Goal: Task Accomplishment & Management: Complete application form

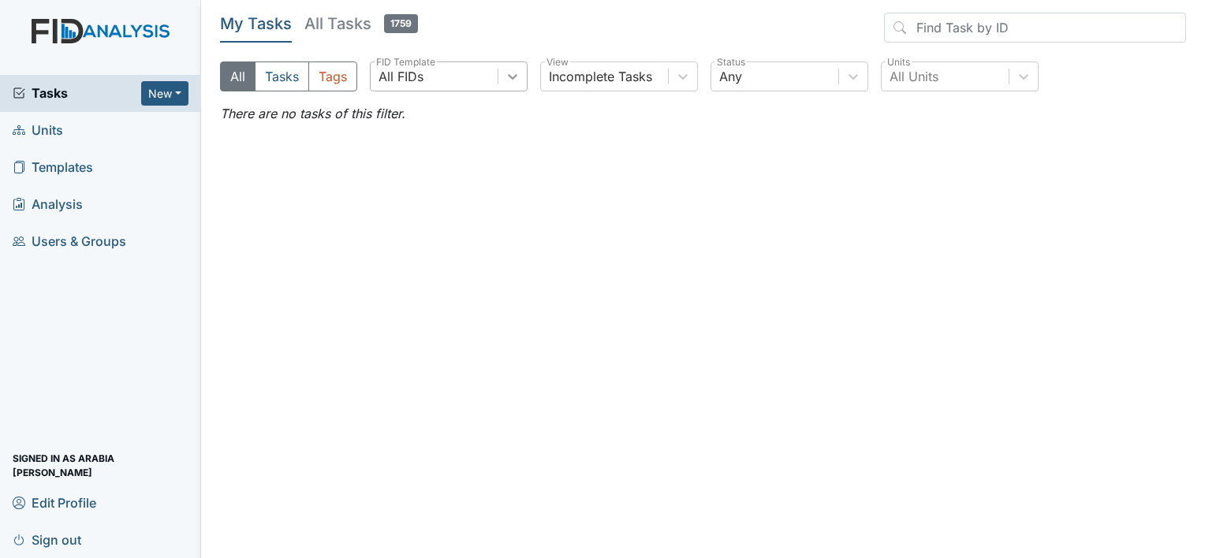
click at [520, 76] on div at bounding box center [512, 76] width 28 height 28
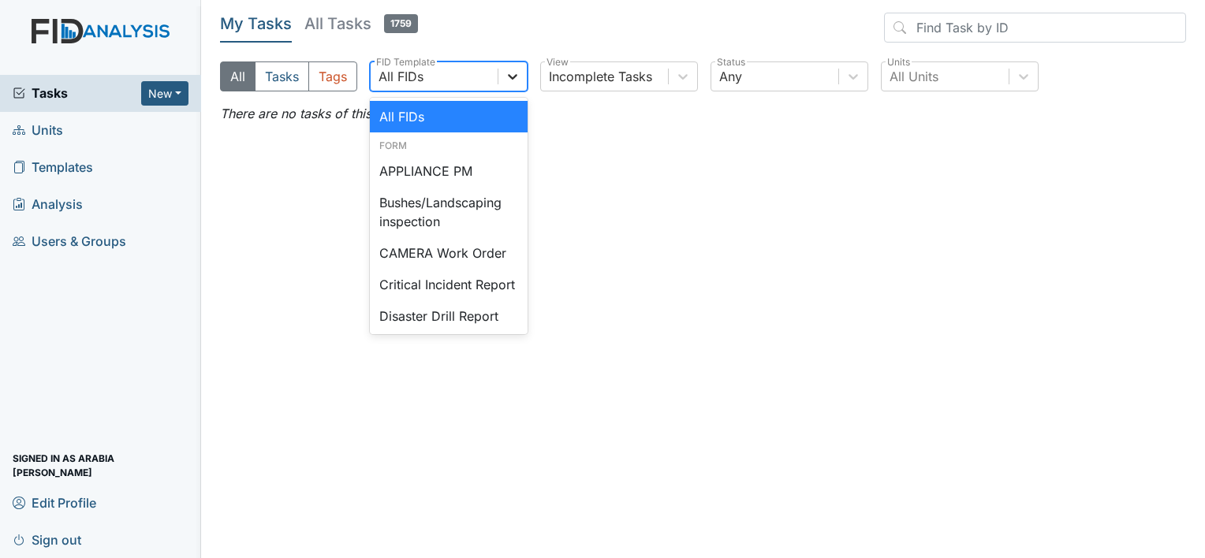
click at [518, 79] on icon at bounding box center [513, 77] width 16 height 16
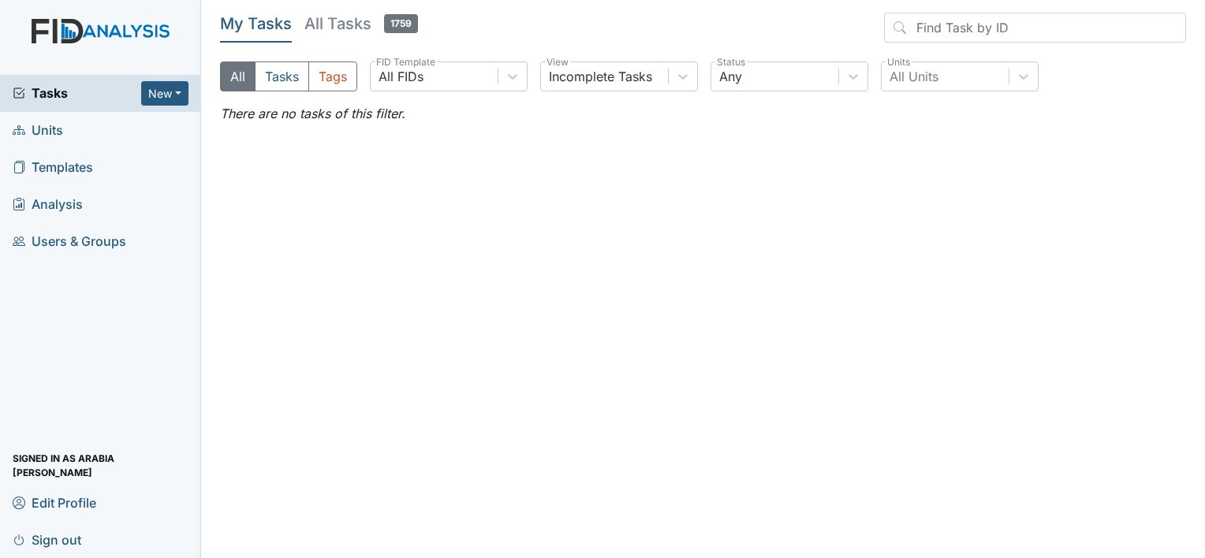
click at [98, 126] on link "Units" at bounding box center [100, 130] width 201 height 37
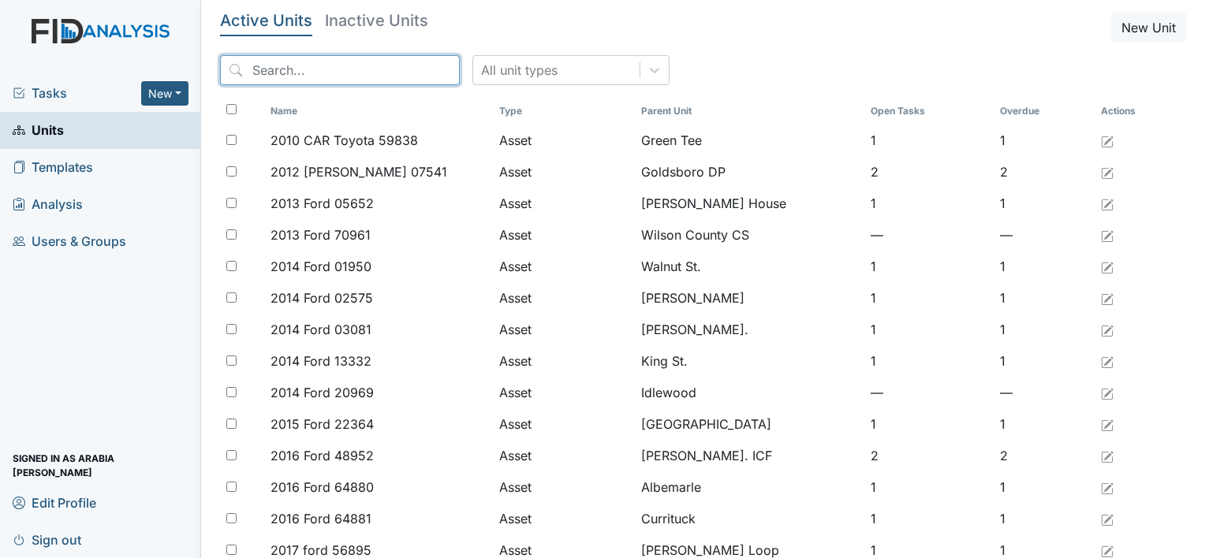
click at [345, 76] on input "search" at bounding box center [340, 70] width 240 height 30
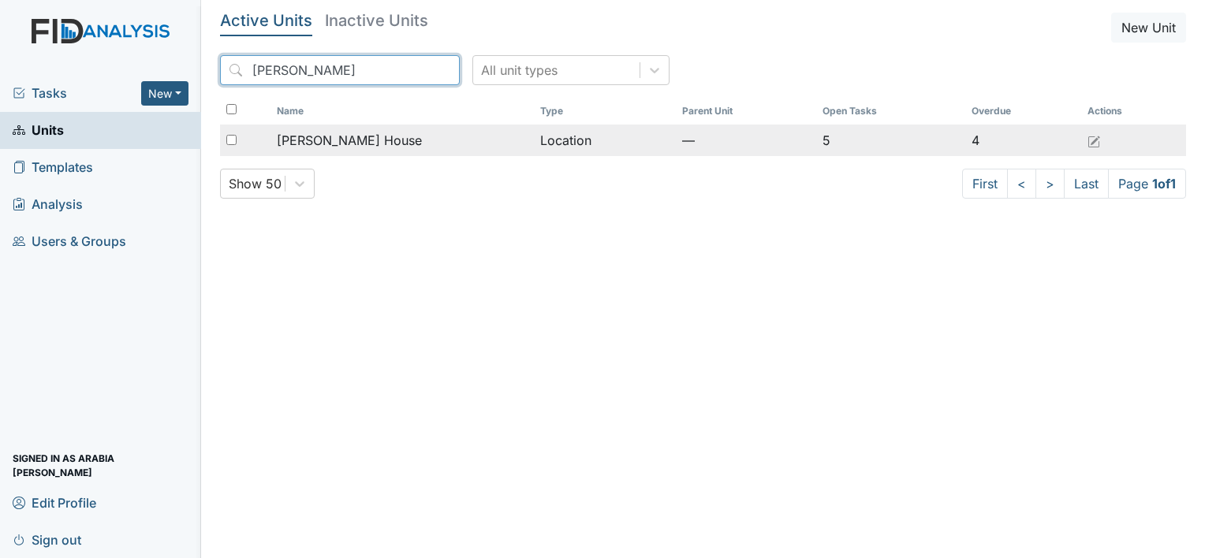
type input "scott"
click at [330, 143] on span "Scott House" at bounding box center [349, 140] width 145 height 19
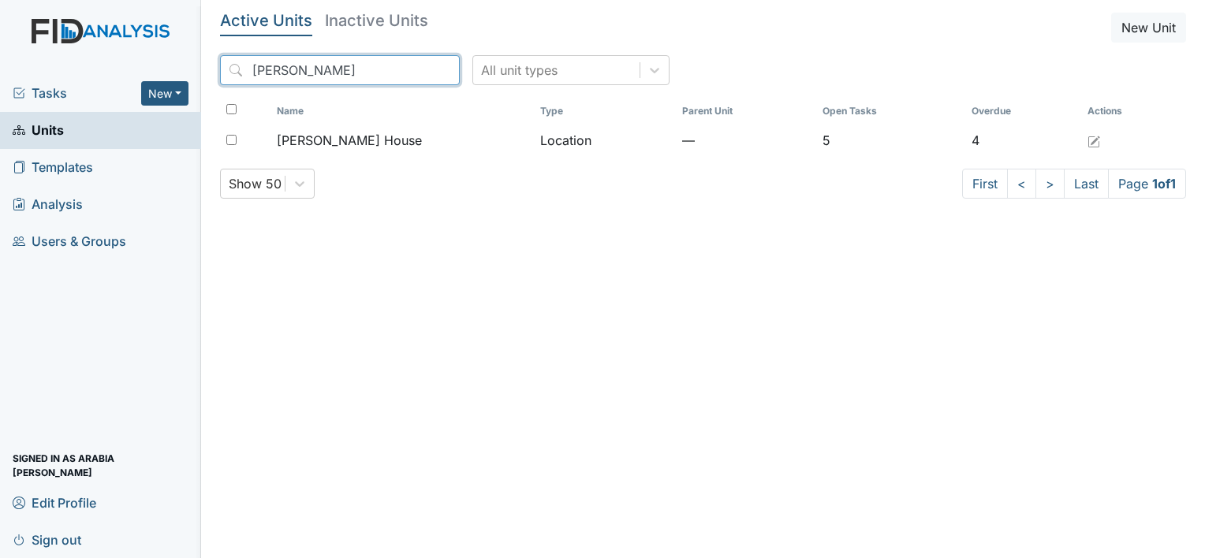
click at [417, 76] on input "scott" at bounding box center [340, 70] width 240 height 30
click at [413, 69] on input "scott" at bounding box center [340, 70] width 240 height 30
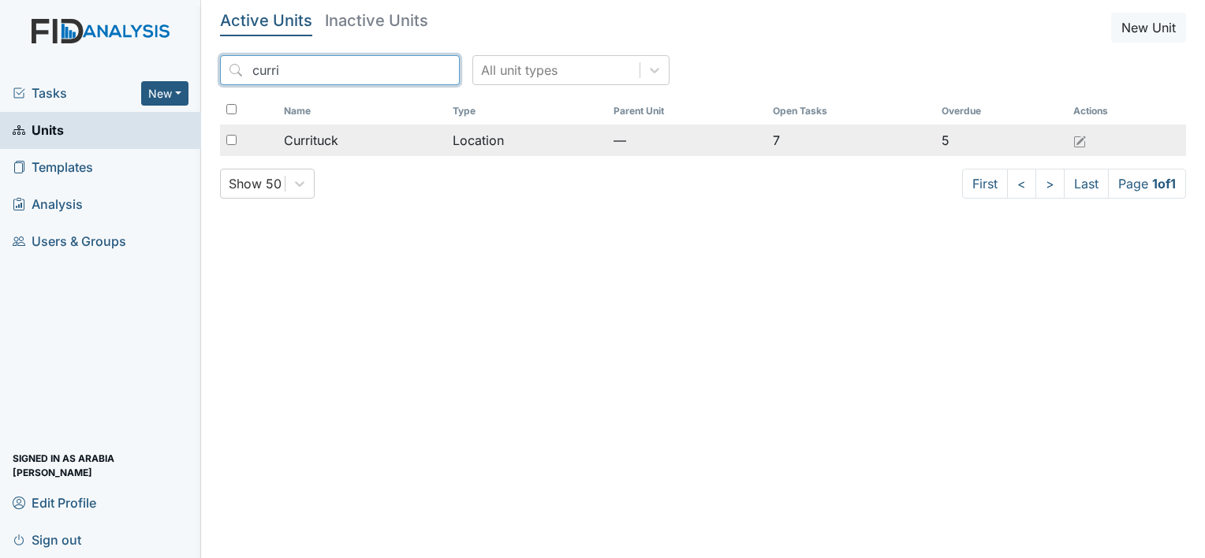
type input "curri"
click at [350, 129] on td "Currituck" at bounding box center [362, 141] width 169 height 32
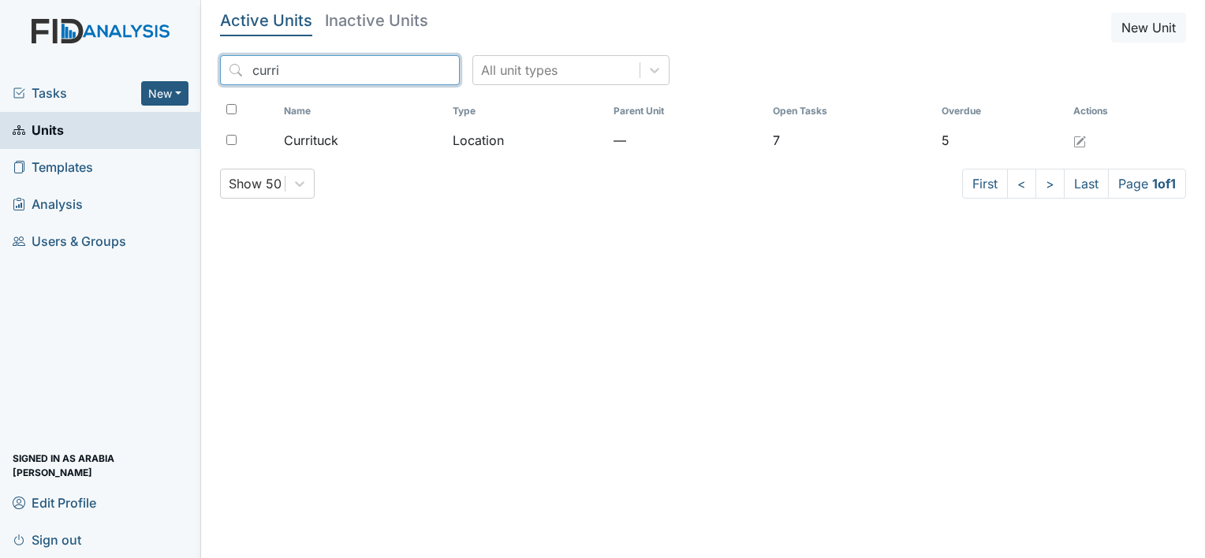
click at [413, 67] on input "curri" at bounding box center [340, 70] width 240 height 30
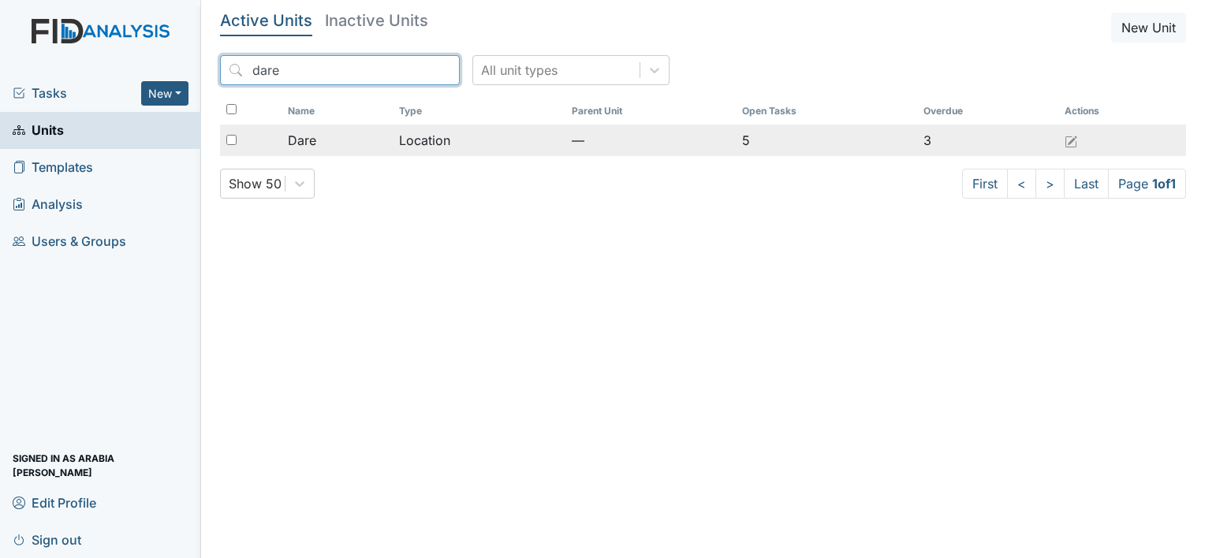
type input "dare"
click at [414, 132] on td "Location" at bounding box center [479, 141] width 173 height 32
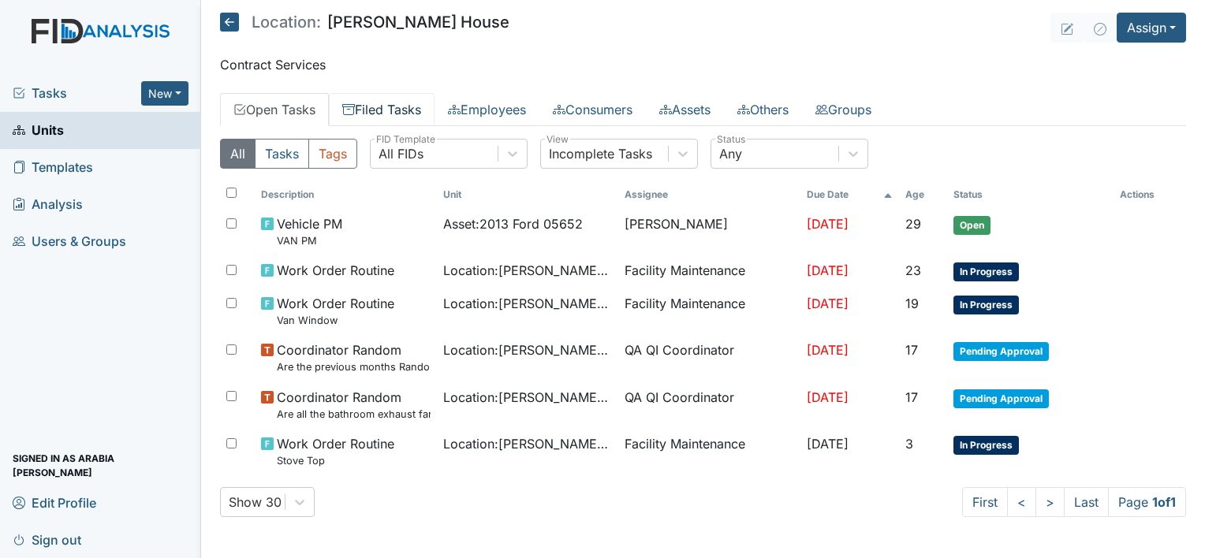
click at [379, 120] on link "Filed Tasks" at bounding box center [382, 109] width 106 height 33
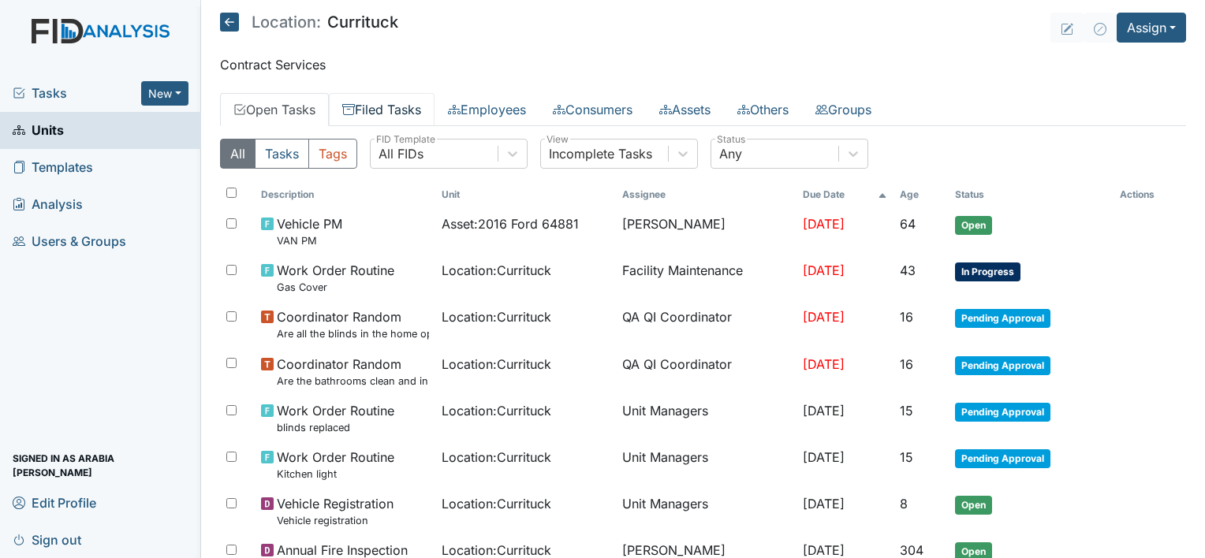
click at [408, 106] on link "Filed Tasks" at bounding box center [382, 109] width 106 height 33
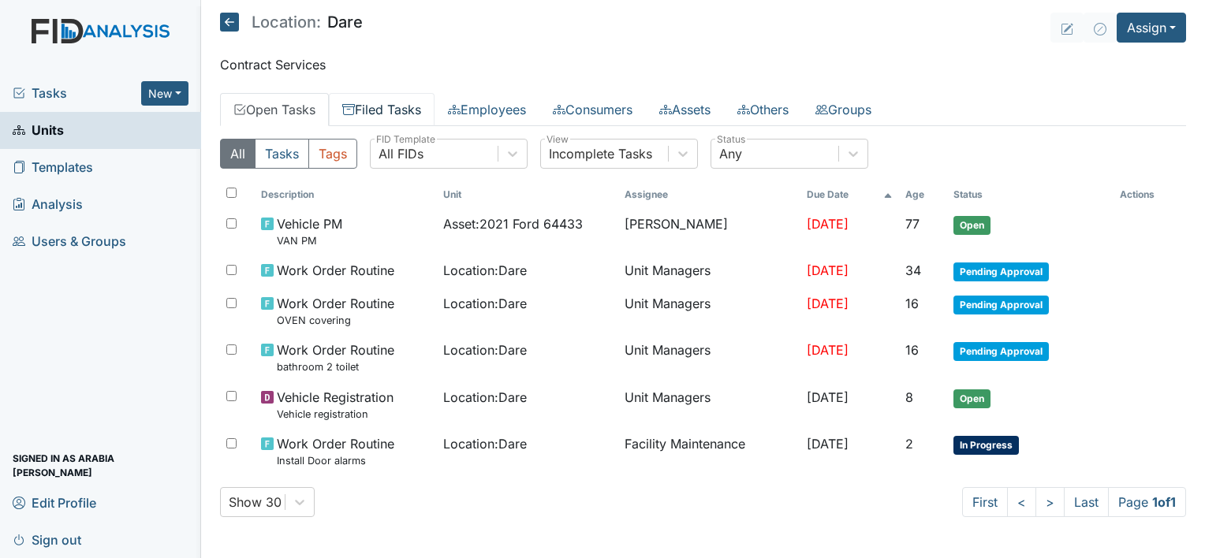
click at [411, 105] on link "Filed Tasks" at bounding box center [382, 109] width 106 height 33
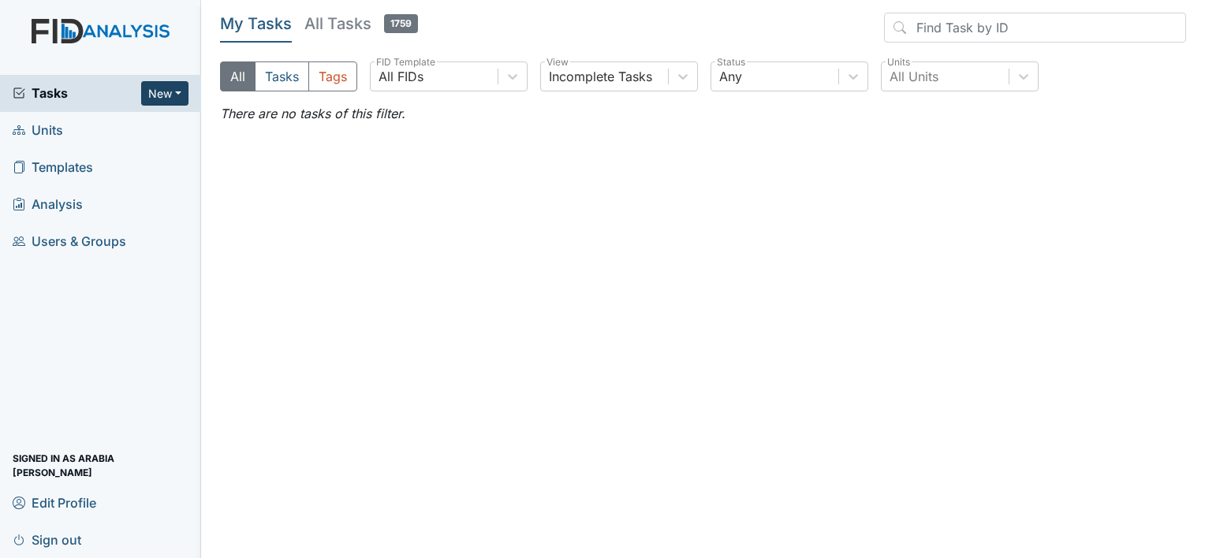
click at [145, 92] on button "New" at bounding box center [164, 93] width 47 height 24
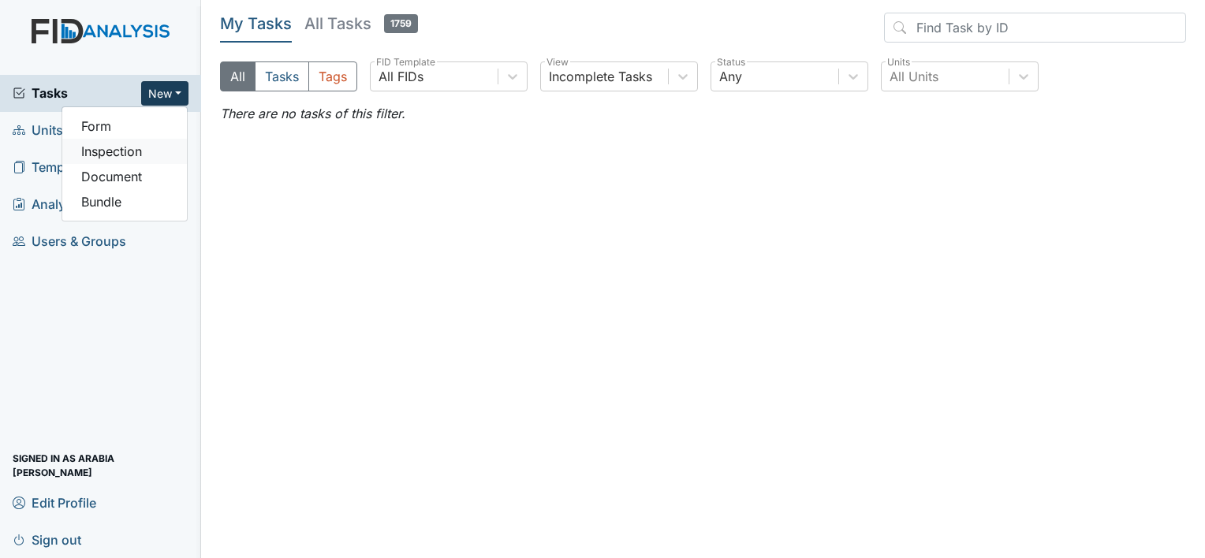
click at [123, 152] on link "Inspection" at bounding box center [124, 151] width 125 height 25
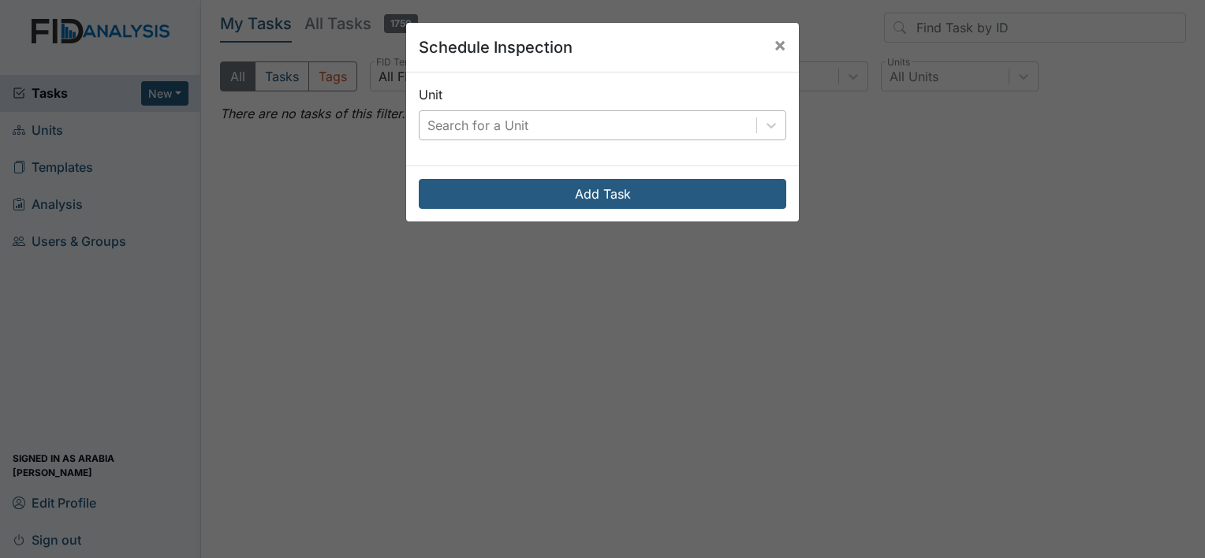
click at [696, 134] on div "Search for a Unit" at bounding box center [587, 125] width 337 height 28
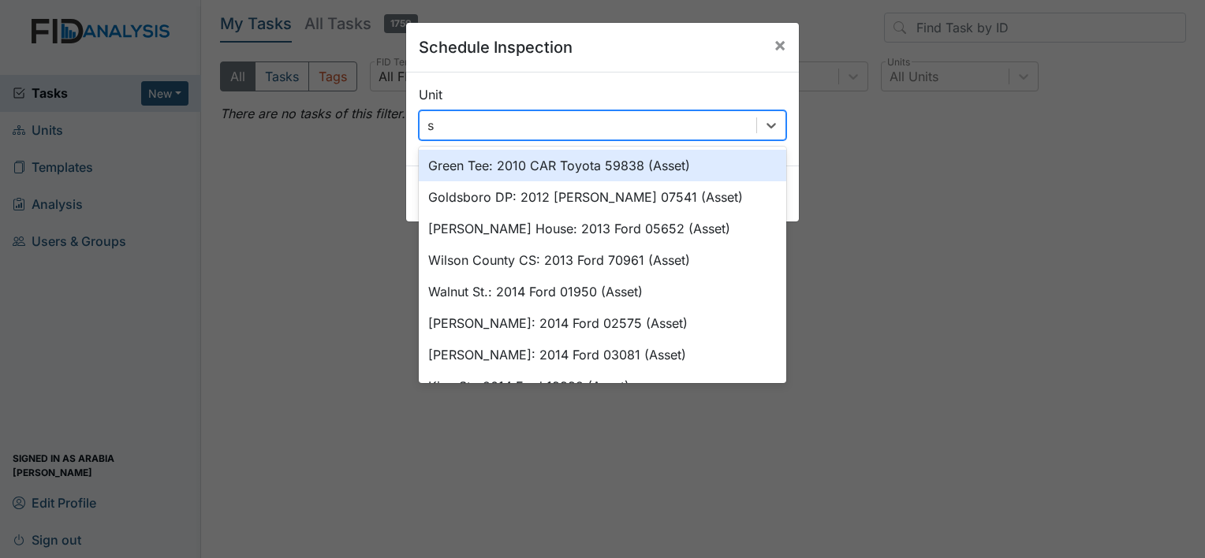
type input "sc"
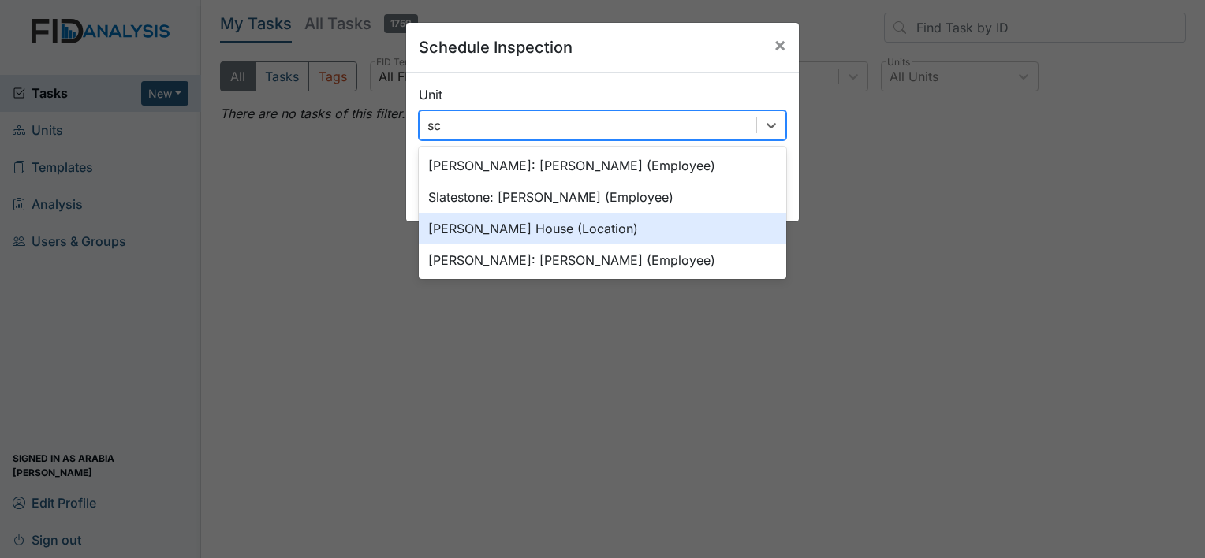
click at [539, 227] on div "Scott House (Location)" at bounding box center [602, 229] width 367 height 32
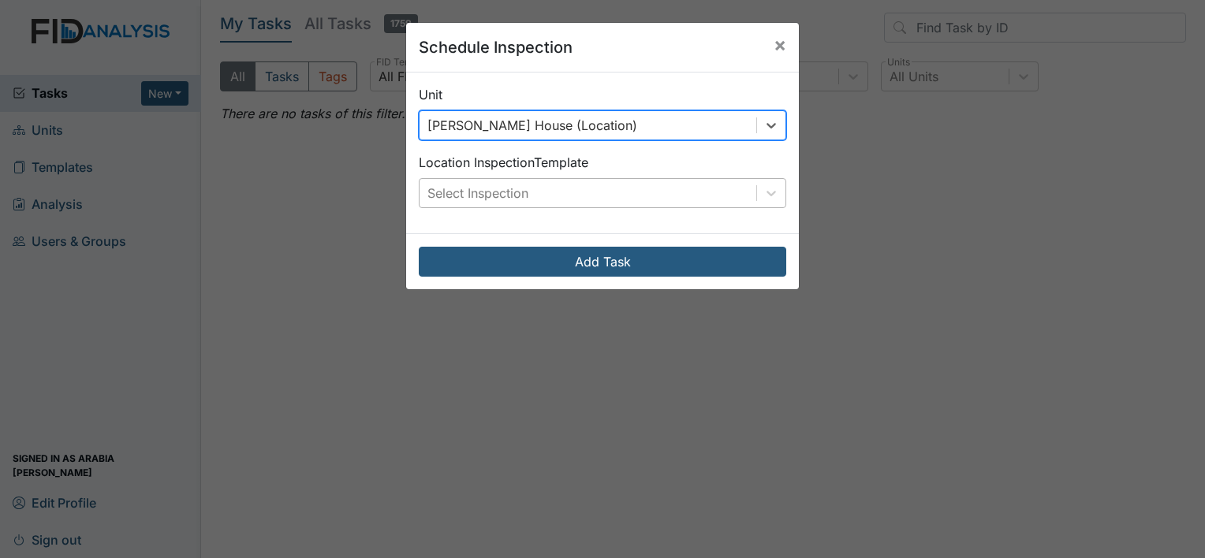
click at [536, 199] on div "Select Inspection" at bounding box center [587, 193] width 337 height 28
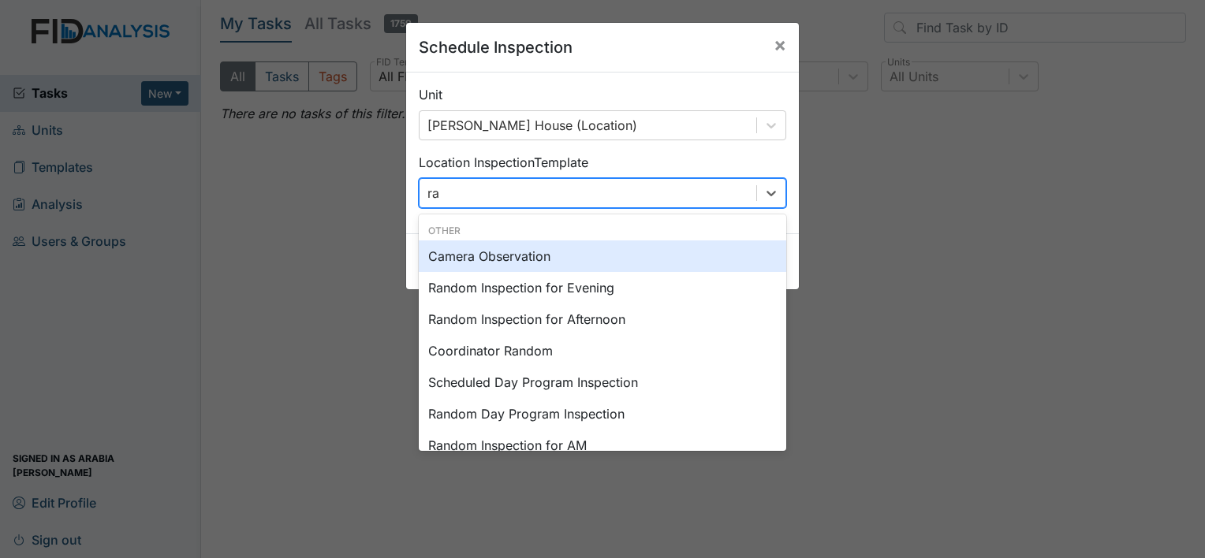
type input "ran"
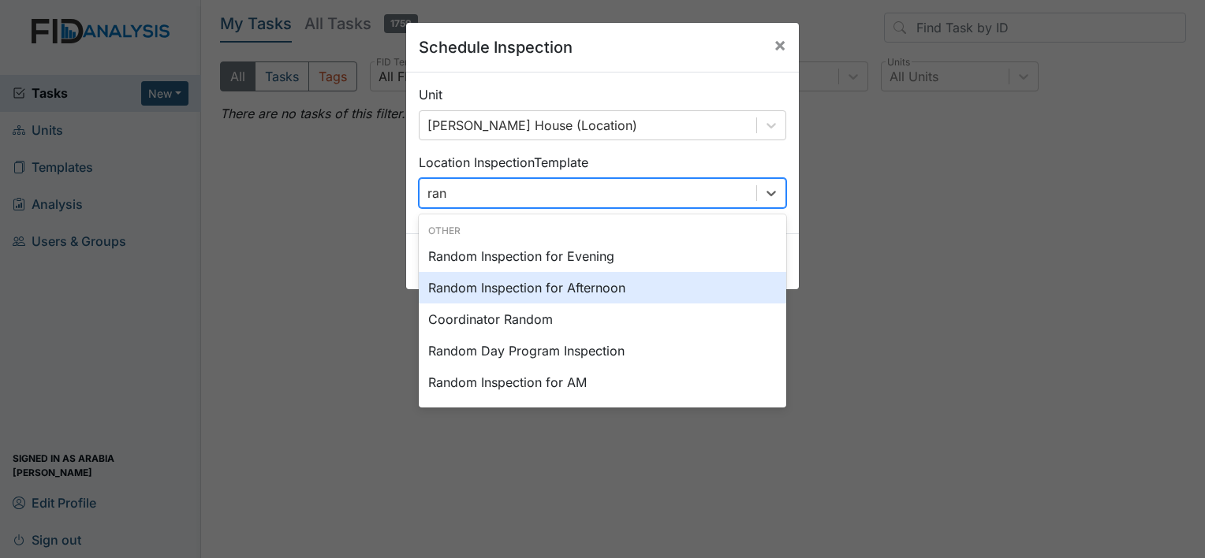
click at [538, 281] on div "Random Inspection for Afternoon" at bounding box center [602, 288] width 367 height 32
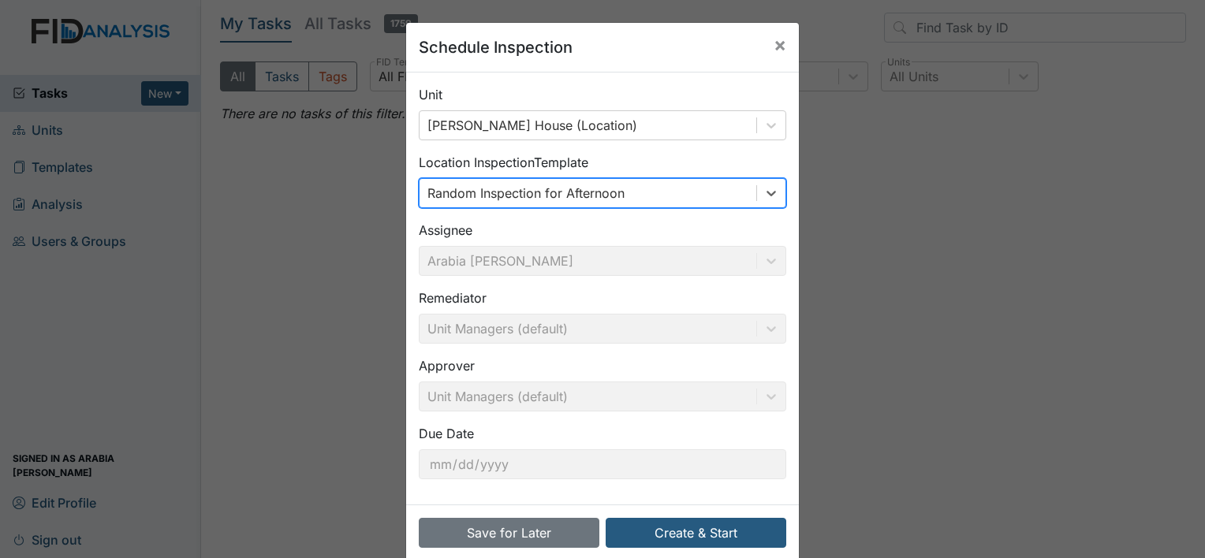
scroll to position [24, 0]
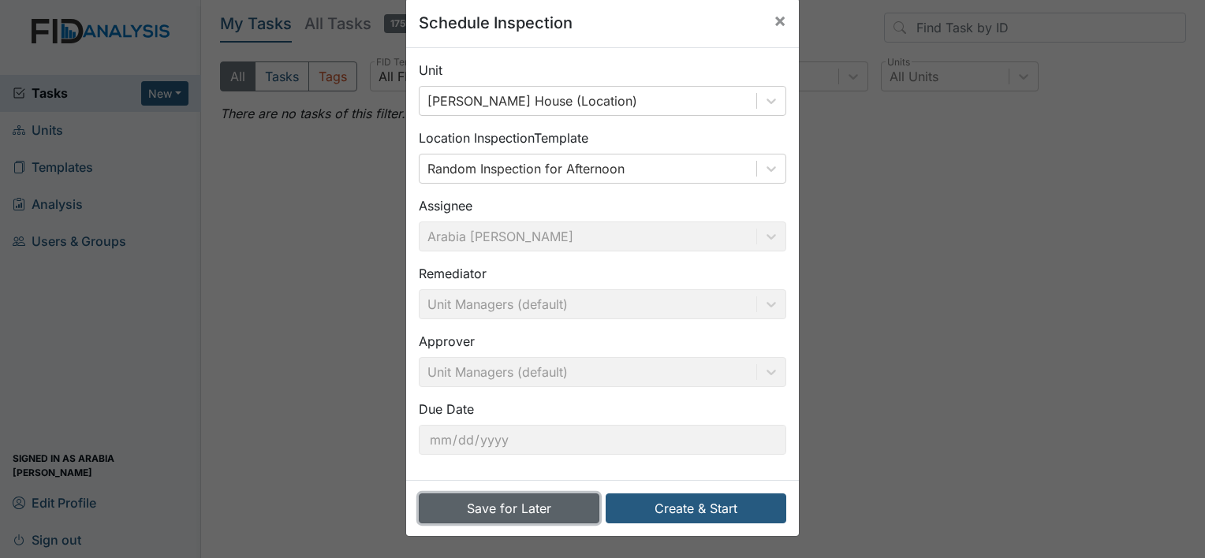
click at [524, 500] on button "Save for Later" at bounding box center [509, 509] width 181 height 30
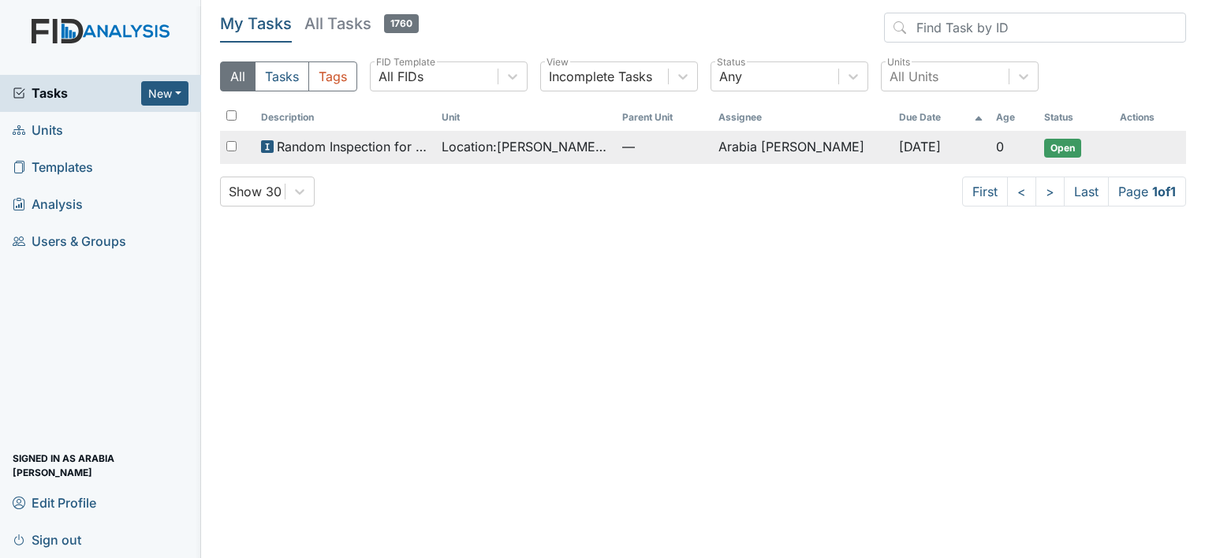
drag, startPoint x: 228, startPoint y: 148, endPoint x: 277, endPoint y: 130, distance: 52.1
click at [277, 130] on table "Description Unit Parent Unit Assignee Due Date Age Status Actions Random Inspec…" at bounding box center [703, 134] width 966 height 60
drag, startPoint x: 277, startPoint y: 130, endPoint x: 230, endPoint y: 145, distance: 48.9
click at [230, 145] on input "checkbox" at bounding box center [231, 146] width 10 height 10
checkbox input "true"
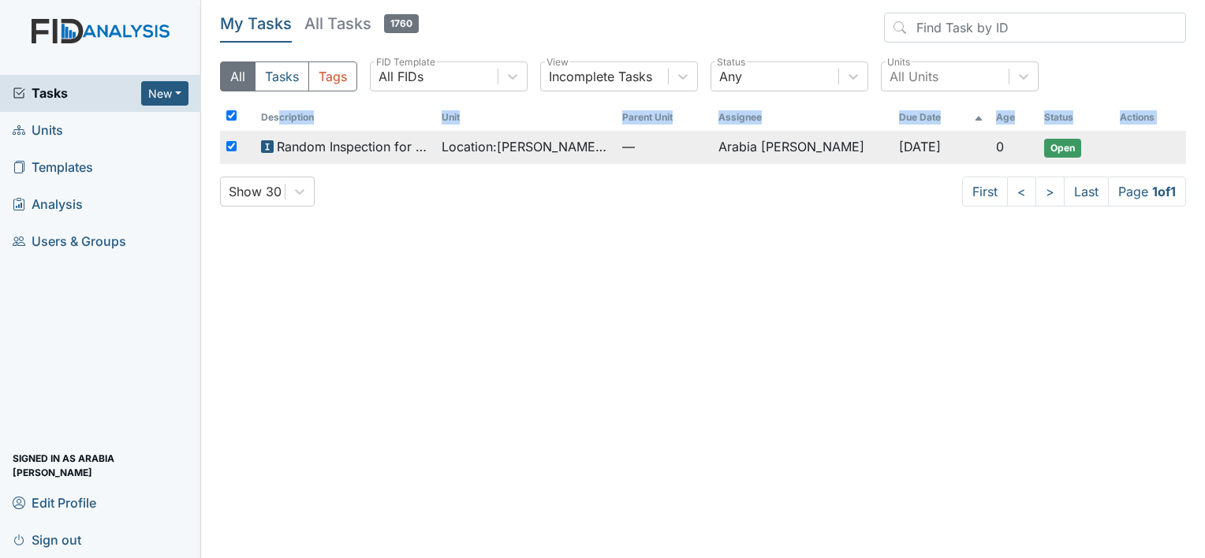
checkbox input "true"
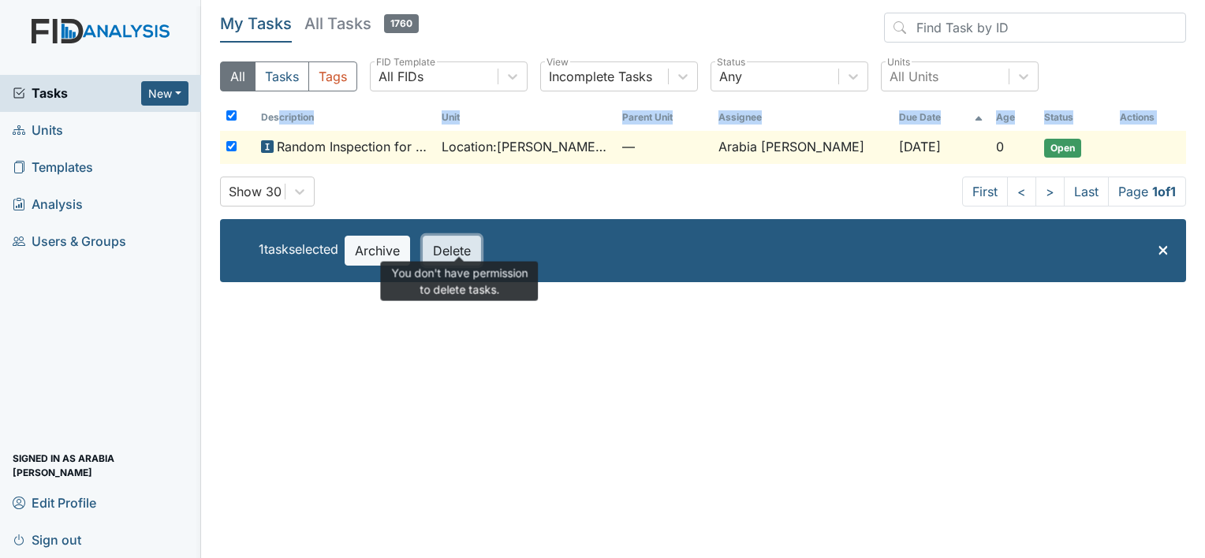
click at [481, 252] on button "Delete" at bounding box center [452, 251] width 58 height 30
click at [460, 250] on button "Delete" at bounding box center [452, 251] width 58 height 30
click at [1167, 251] on span "×" at bounding box center [1163, 248] width 13 height 23
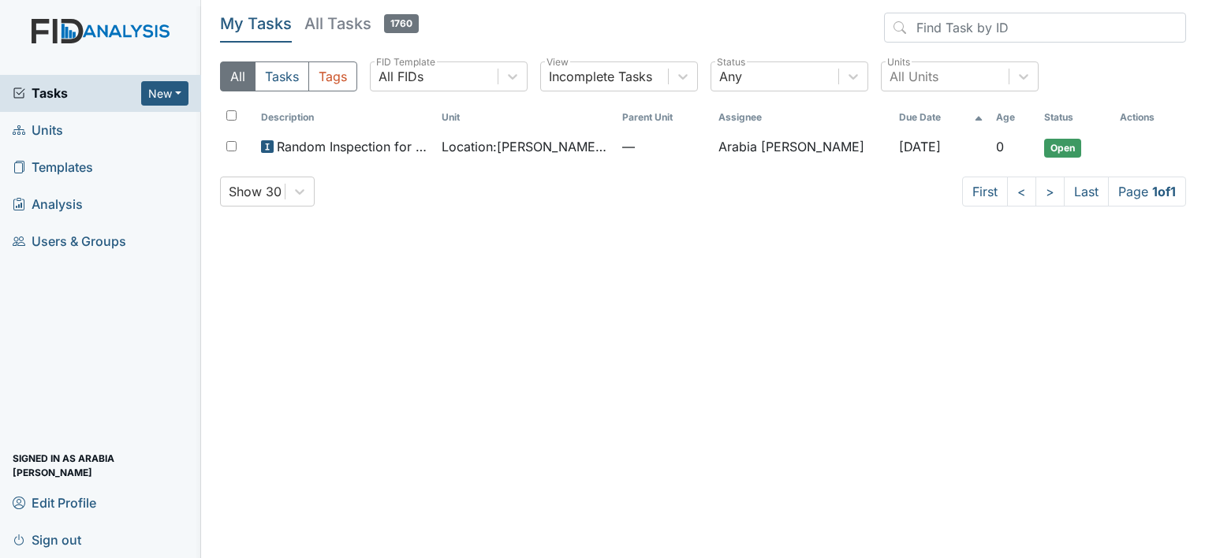
click at [719, 423] on main "My Tasks All Tasks 1760 All Tasks Tags All FIDs FID Template Incomplete Tasks V…" at bounding box center [703, 279] width 1004 height 558
